Goal: Find specific page/section: Find specific page/section

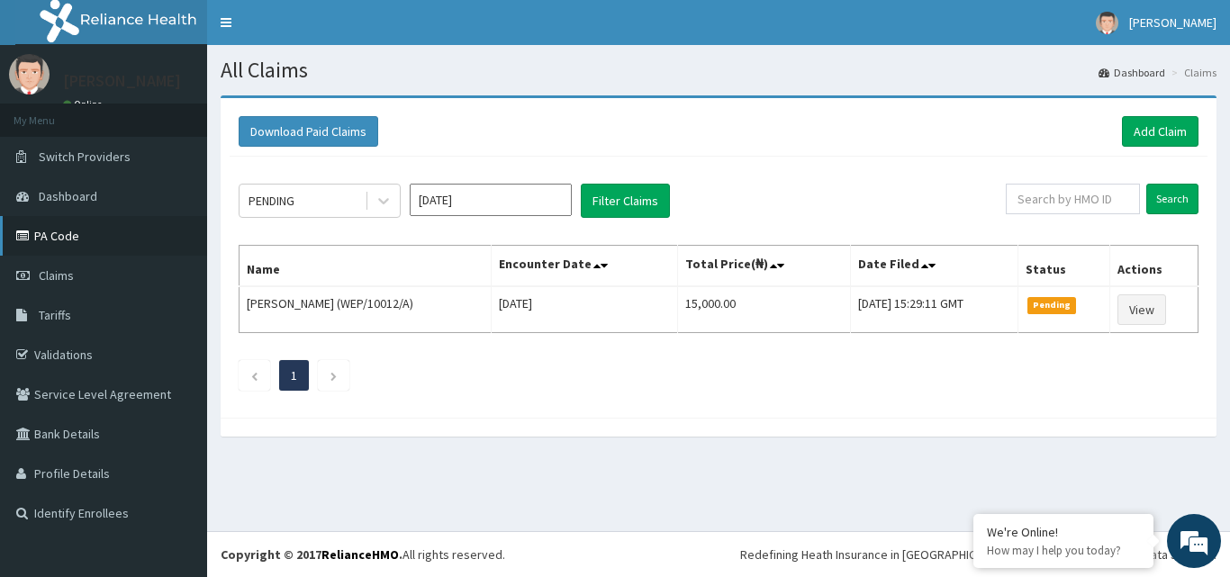
click at [58, 233] on link "PA Code" at bounding box center [103, 236] width 207 height 40
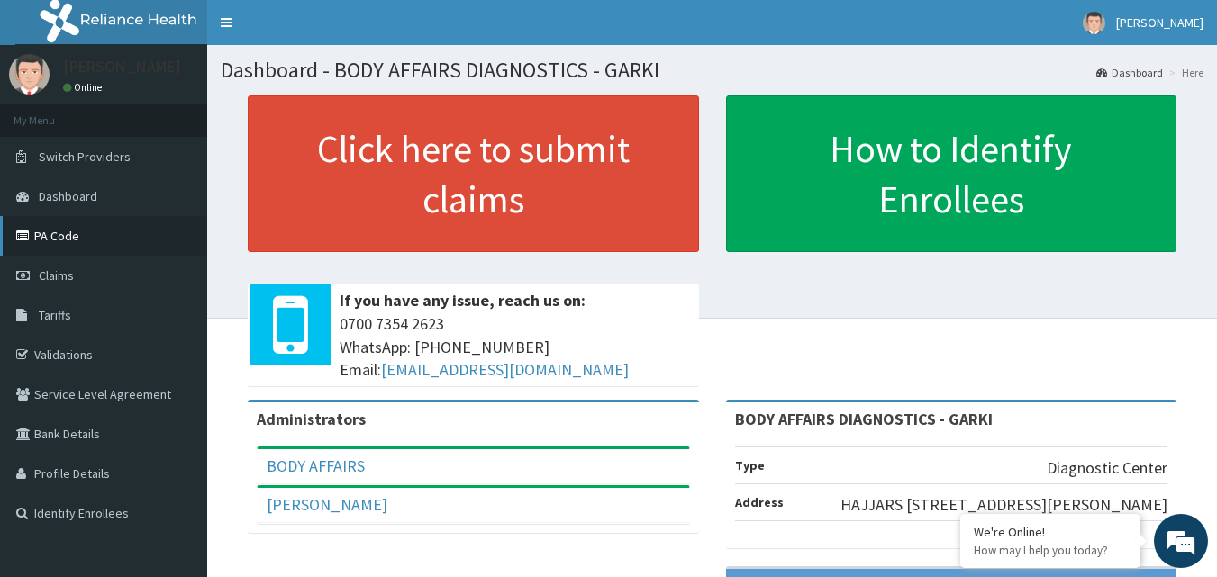
click at [108, 233] on link "PA Code" at bounding box center [103, 236] width 207 height 40
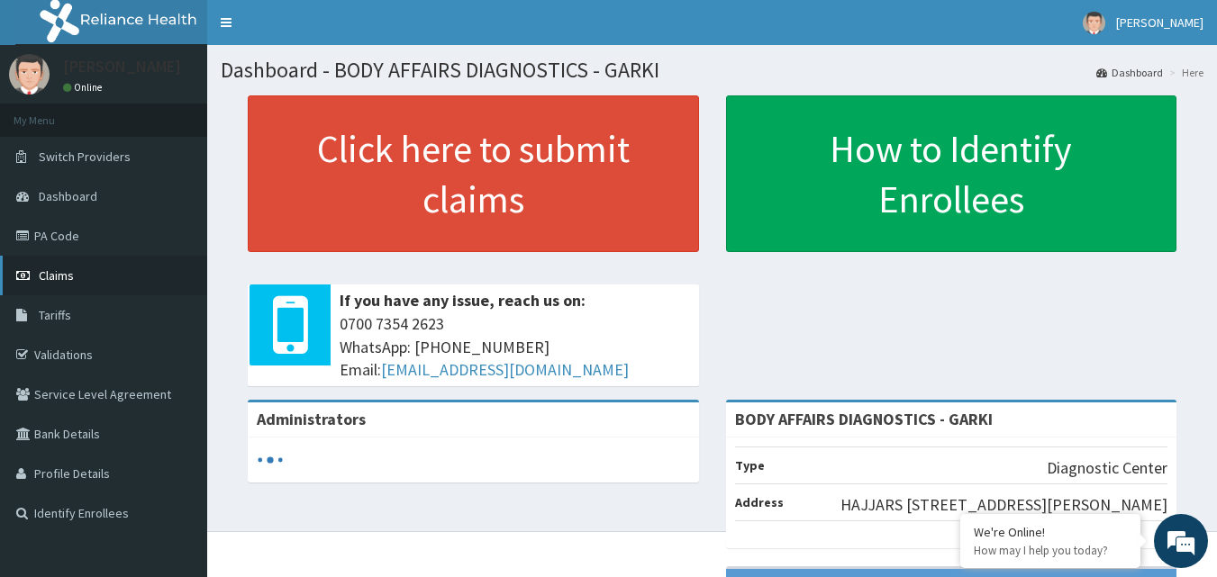
click at [95, 271] on link "Claims" at bounding box center [103, 276] width 207 height 40
